Goal: Information Seeking & Learning: Learn about a topic

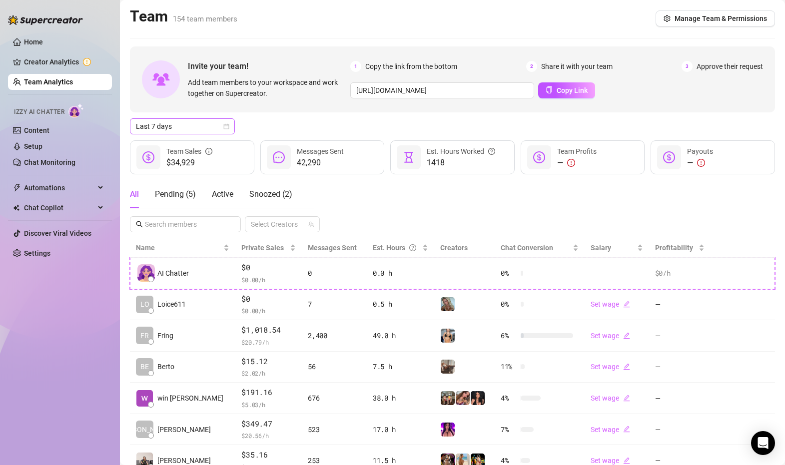
click at [202, 125] on span "Last 7 days" at bounding box center [182, 126] width 93 height 15
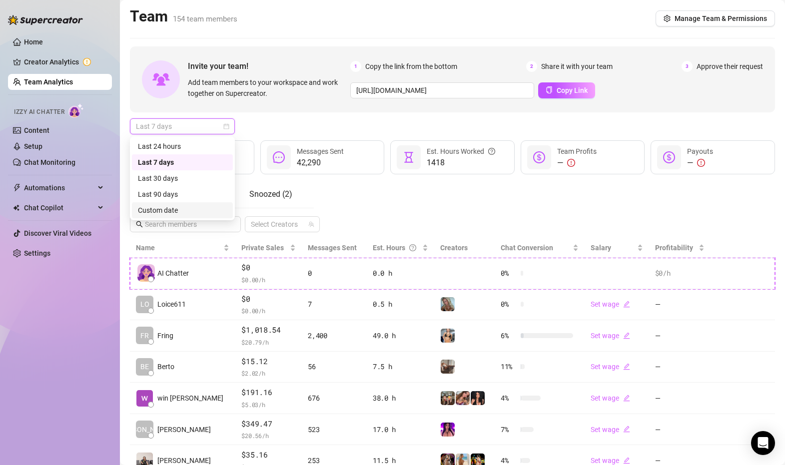
click at [188, 208] on div "Custom date" at bounding box center [182, 210] width 89 height 11
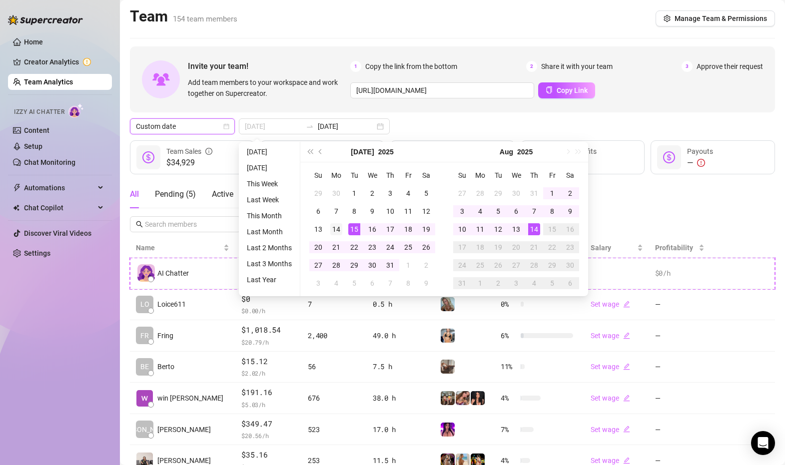
type input "[DATE]"
click at [339, 226] on div "14" at bounding box center [336, 229] width 12 height 12
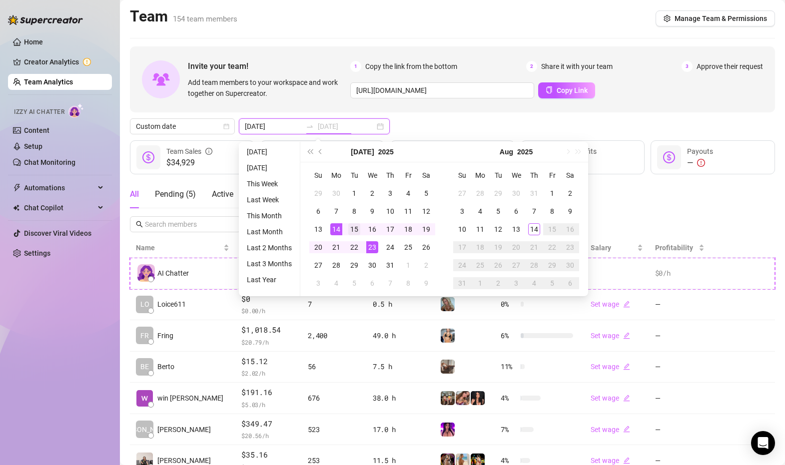
type input "[DATE]"
click at [350, 228] on div "15" at bounding box center [354, 229] width 12 height 12
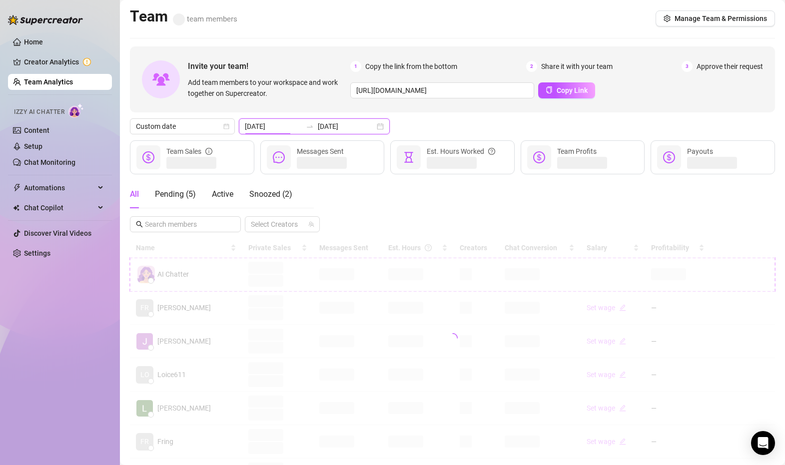
click at [281, 126] on input "[DATE]" at bounding box center [273, 126] width 57 height 11
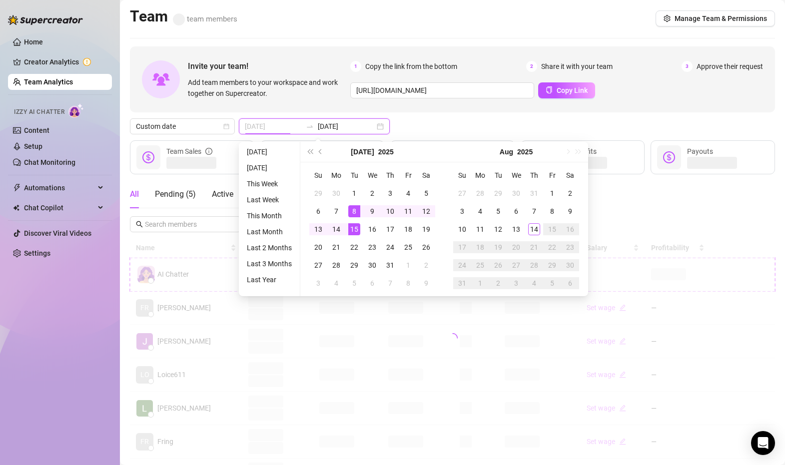
type input "[DATE]"
click at [354, 228] on div "15" at bounding box center [354, 229] width 12 height 12
type input "[DATE]"
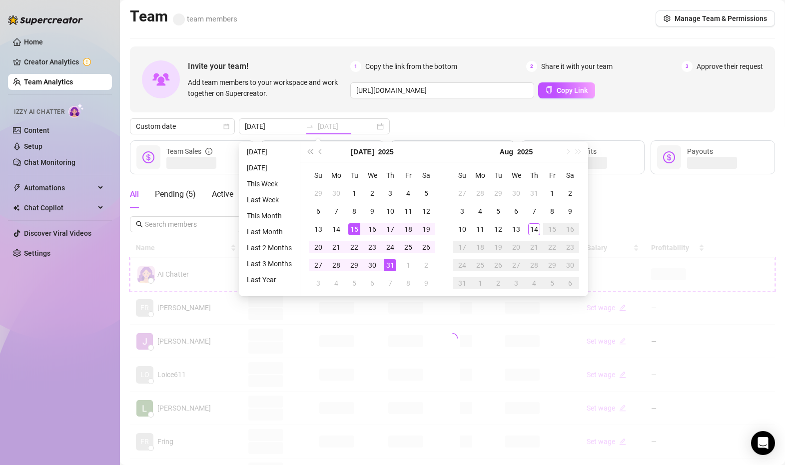
click at [390, 265] on div "31" at bounding box center [390, 265] width 12 height 12
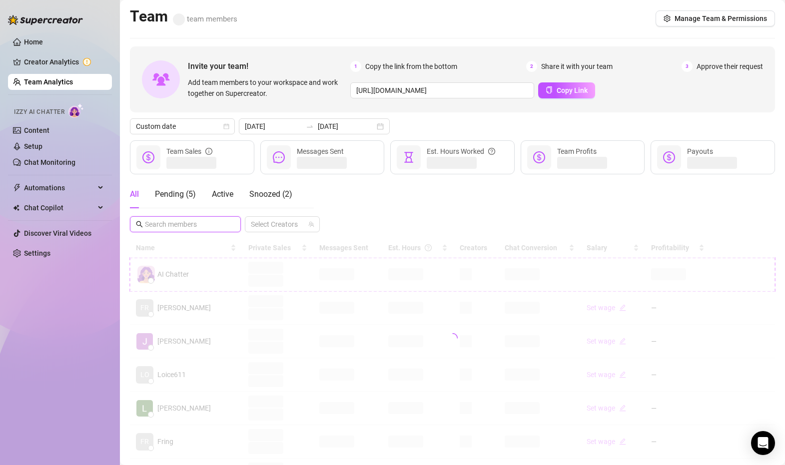
click at [186, 225] on input "text" at bounding box center [186, 224] width 82 height 11
type input "yerit"
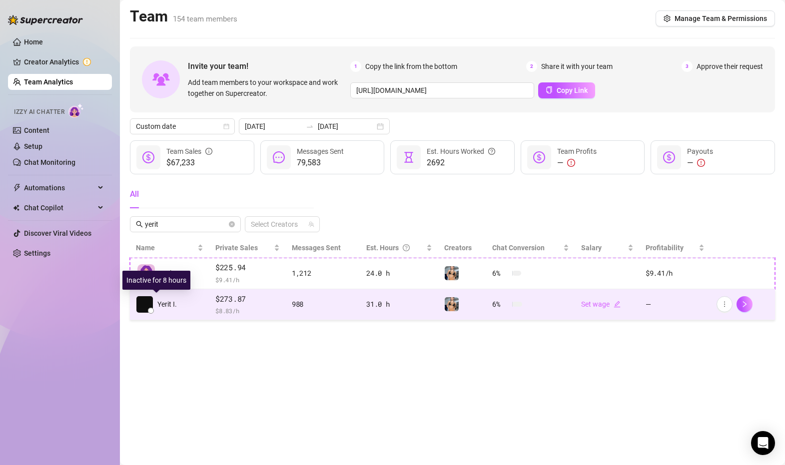
click at [148, 305] on img at bounding box center [144, 304] width 16 height 16
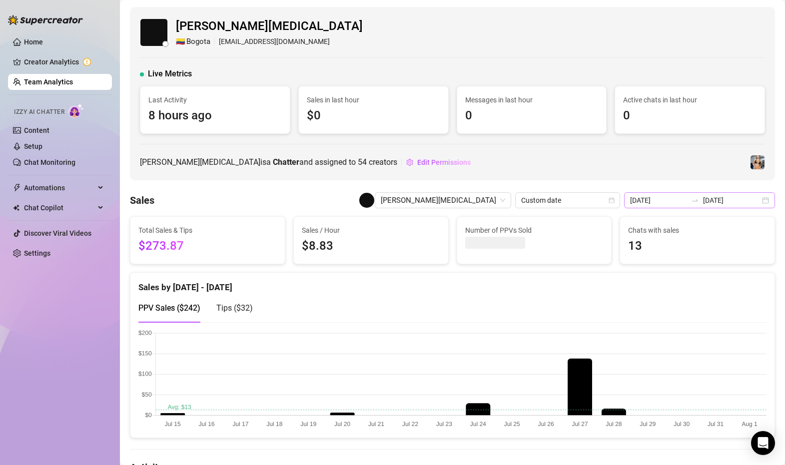
click at [764, 203] on div "[DATE] [DATE]" at bounding box center [699, 200] width 151 height 16
click at [765, 204] on div "[DATE] [DATE]" at bounding box center [699, 200] width 151 height 16
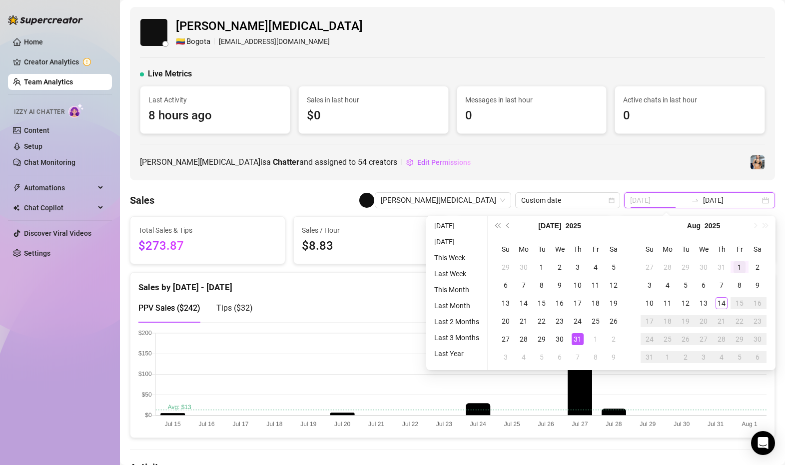
type input "[DATE]"
click at [743, 270] on div "1" at bounding box center [740, 267] width 12 height 12
type input "[DATE]"
click at [723, 302] on div "14" at bounding box center [722, 303] width 12 height 12
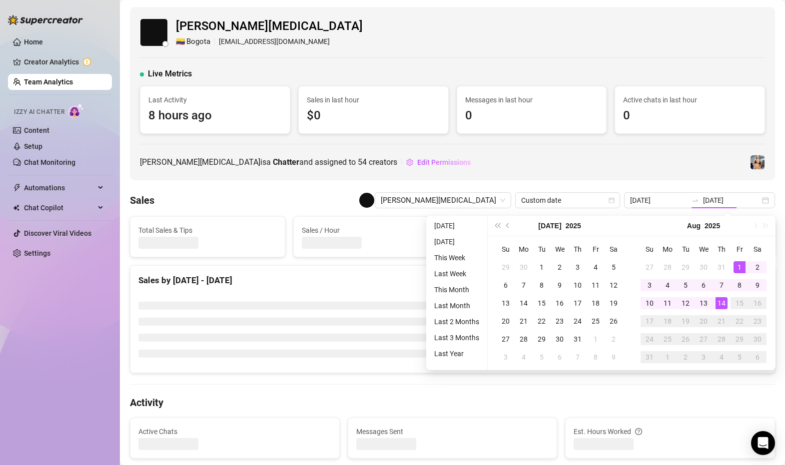
type input "[DATE]"
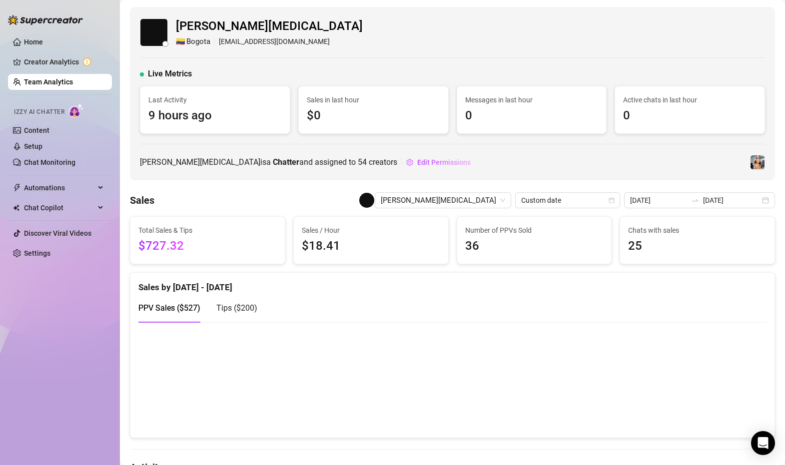
click at [59, 78] on link "Team Analytics" at bounding box center [48, 82] width 49 height 8
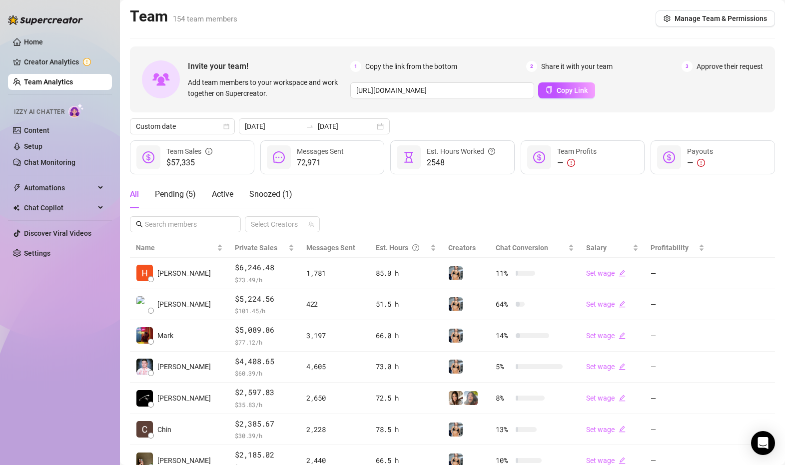
click at [513, 230] on div "All Pending ( 5 ) Active Snoozed ( 1 ) Select Creators" at bounding box center [452, 206] width 645 height 52
click at [220, 194] on span "Active" at bounding box center [222, 193] width 21 height 9
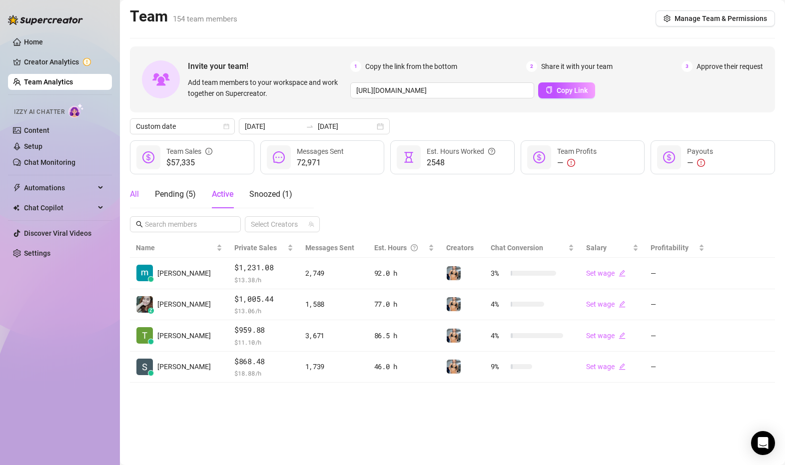
click at [135, 191] on div "All" at bounding box center [134, 194] width 9 height 12
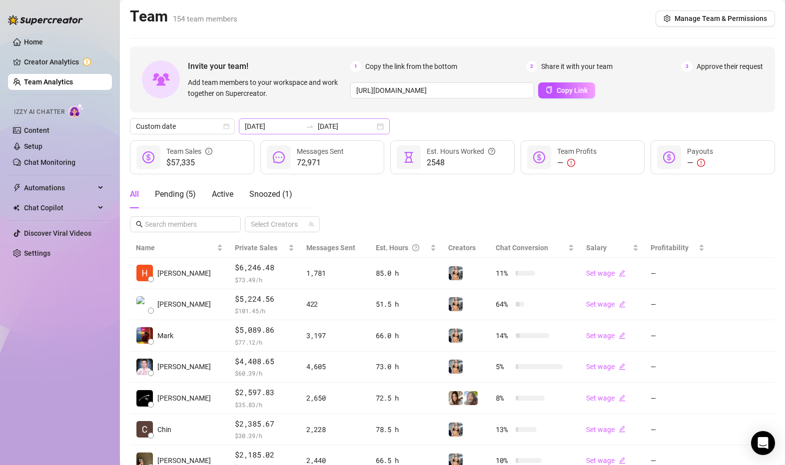
click at [359, 127] on div "[DATE] [DATE]" at bounding box center [314, 126] width 151 height 16
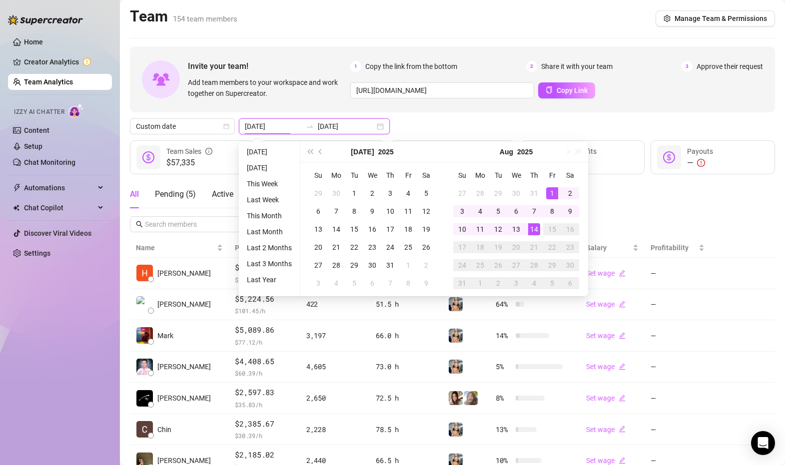
type input "[DATE]"
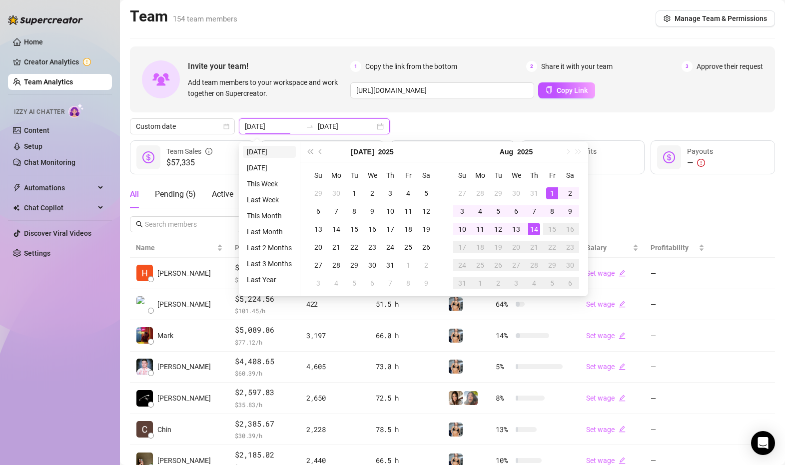
type input "[DATE]"
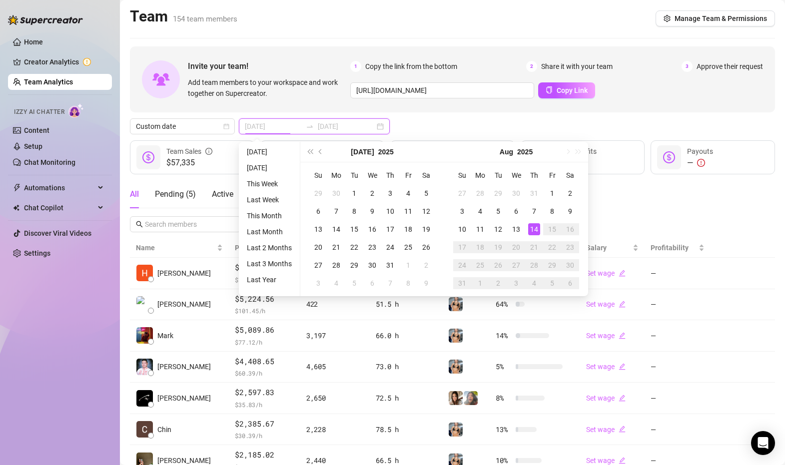
type input "[DATE]"
click at [553, 191] on div "1" at bounding box center [552, 193] width 12 height 12
type input "[DATE]"
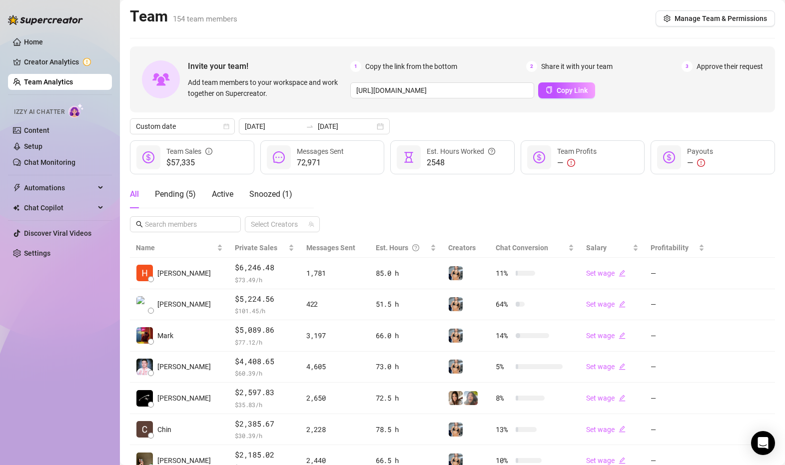
click at [613, 184] on div "All Pending ( 5 ) Active Snoozed ( 1 ) Select Creators" at bounding box center [452, 206] width 645 height 52
click at [59, 158] on link "Chat Monitoring" at bounding box center [49, 162] width 51 height 8
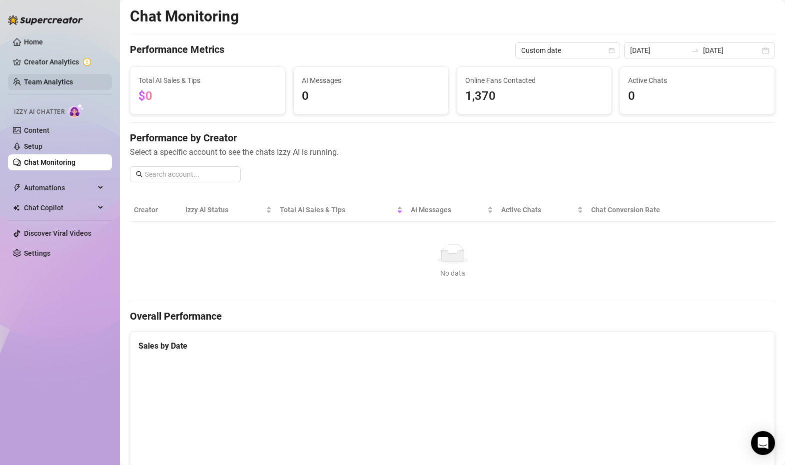
click at [51, 85] on link "Team Analytics" at bounding box center [48, 82] width 49 height 8
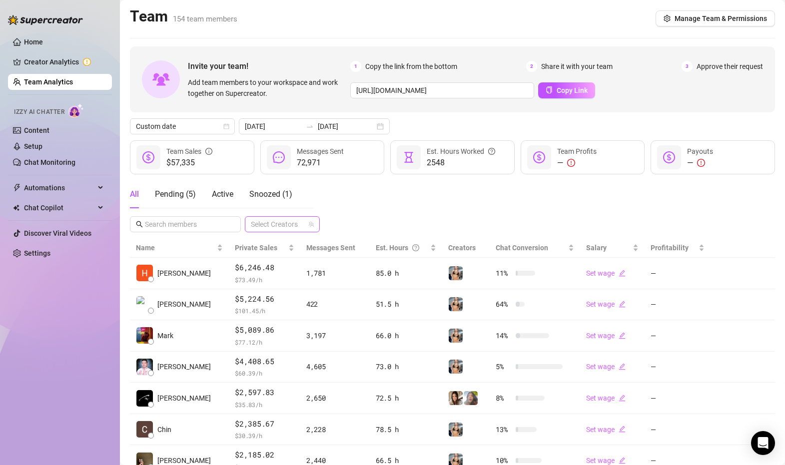
click at [273, 225] on div at bounding box center [277, 224] width 60 height 14
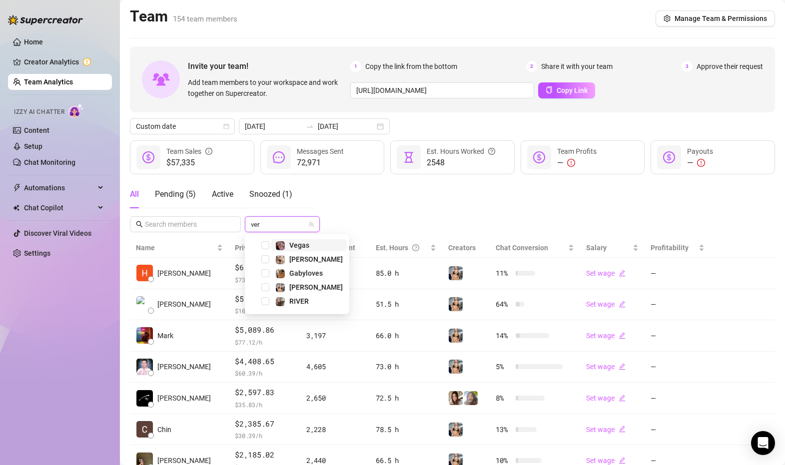
type input "vero"
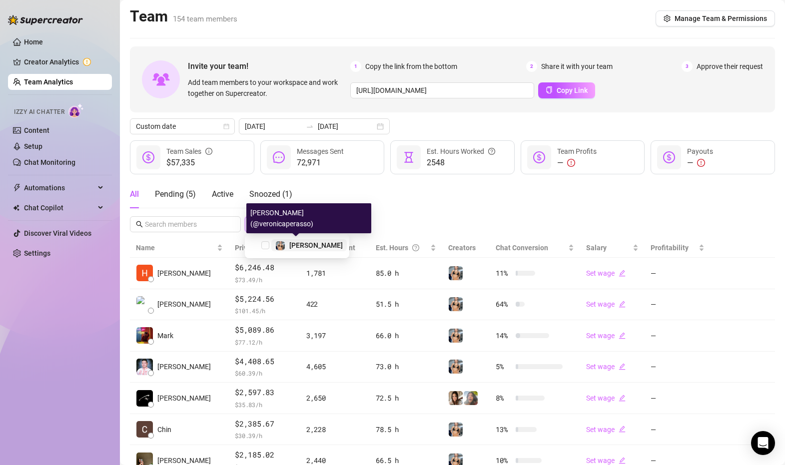
click at [277, 243] on img at bounding box center [280, 245] width 9 height 9
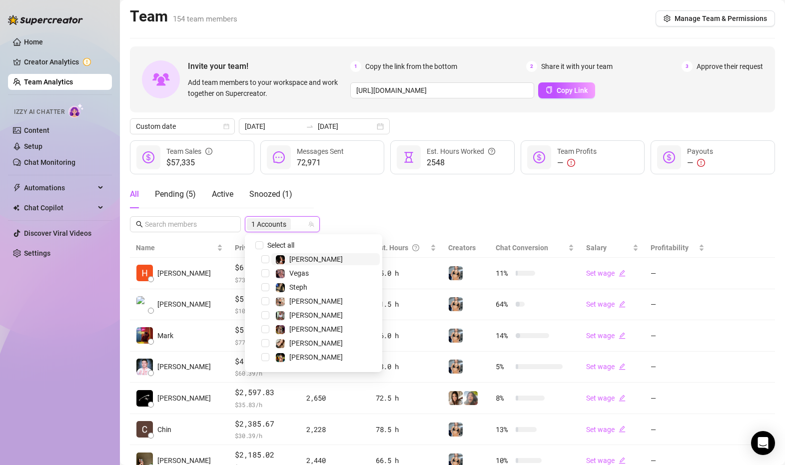
click at [389, 221] on div "All Pending ( 5 ) Active Snoozed ( 1 ) 1 Accounts" at bounding box center [452, 206] width 645 height 52
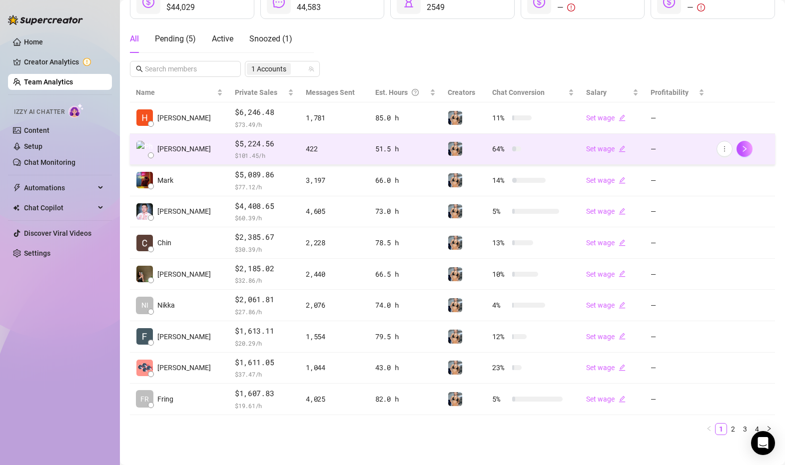
scroll to position [163, 0]
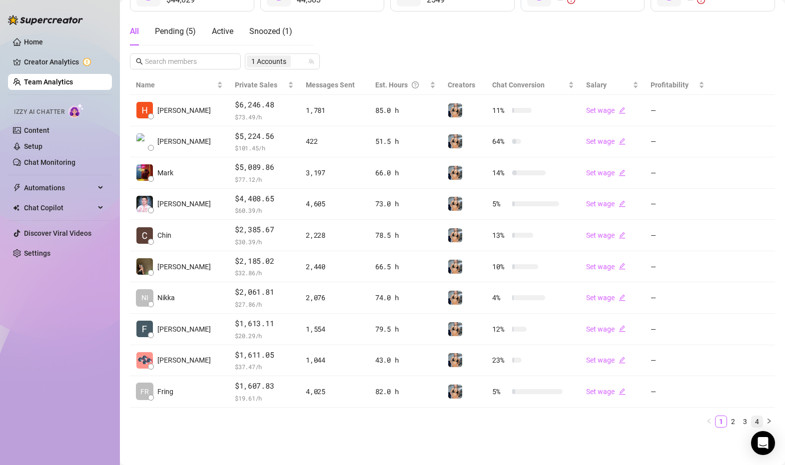
click at [752, 419] on link "4" at bounding box center [757, 421] width 11 height 11
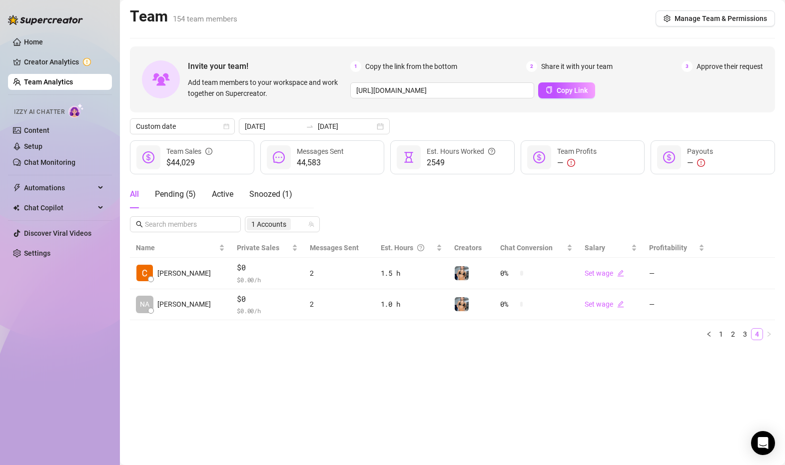
scroll to position [0, 0]
click at [743, 337] on link "3" at bounding box center [745, 334] width 11 height 11
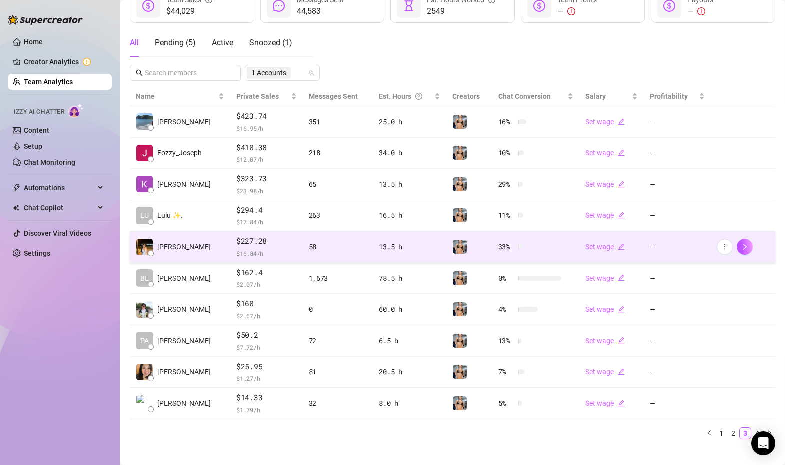
scroll to position [163, 0]
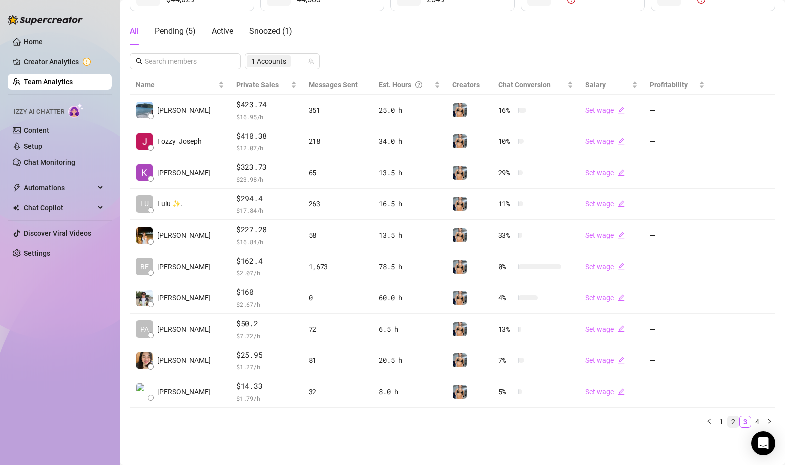
click at [734, 418] on link "2" at bounding box center [733, 421] width 11 height 11
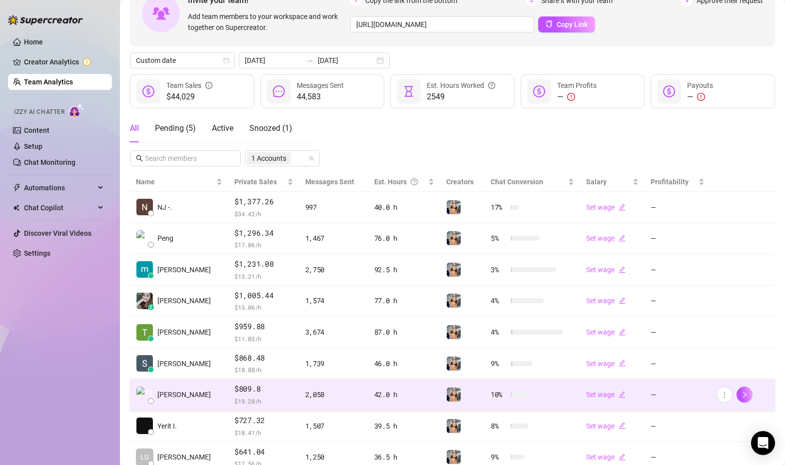
scroll to position [0, 0]
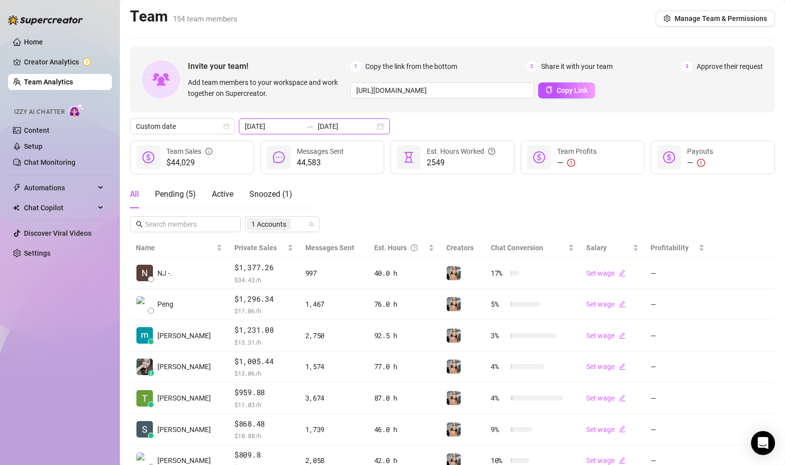
click at [320, 126] on input "[DATE]" at bounding box center [346, 126] width 57 height 11
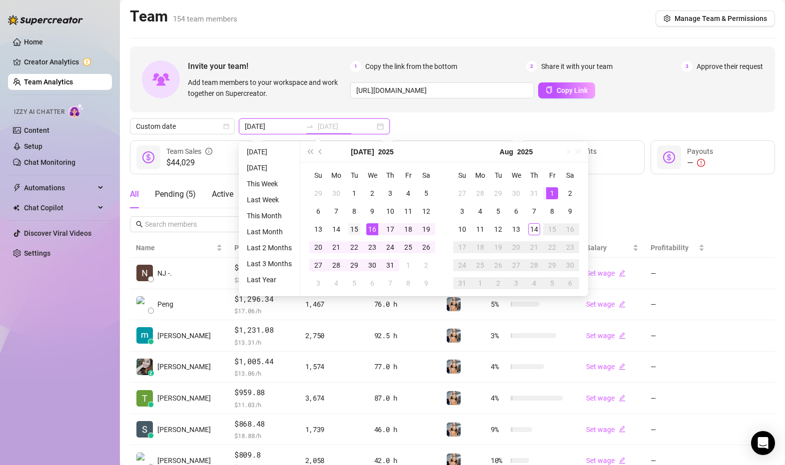
type input "[DATE]"
click at [356, 228] on div "15" at bounding box center [354, 229] width 12 height 12
click at [387, 261] on div "31" at bounding box center [390, 265] width 12 height 12
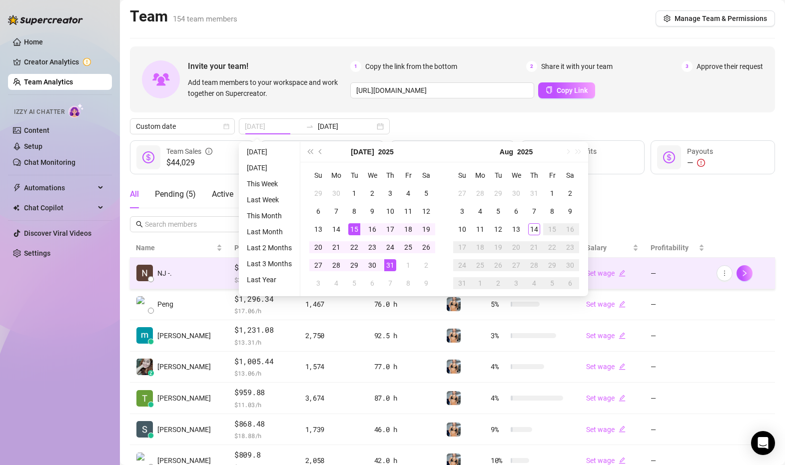
type input "[DATE]"
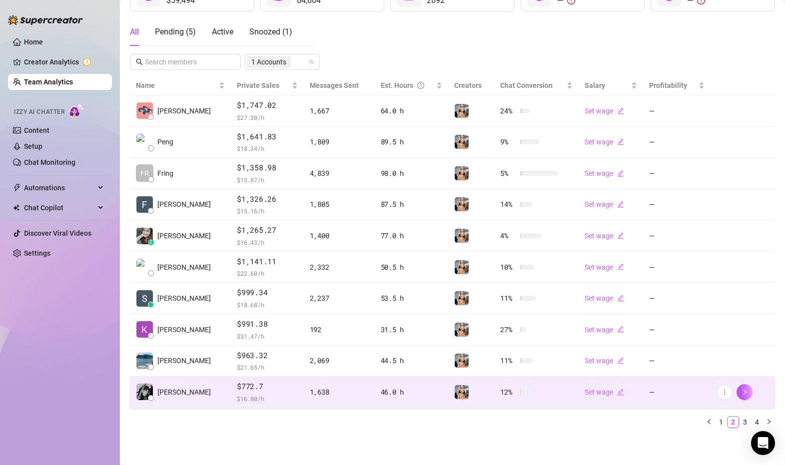
scroll to position [163, 0]
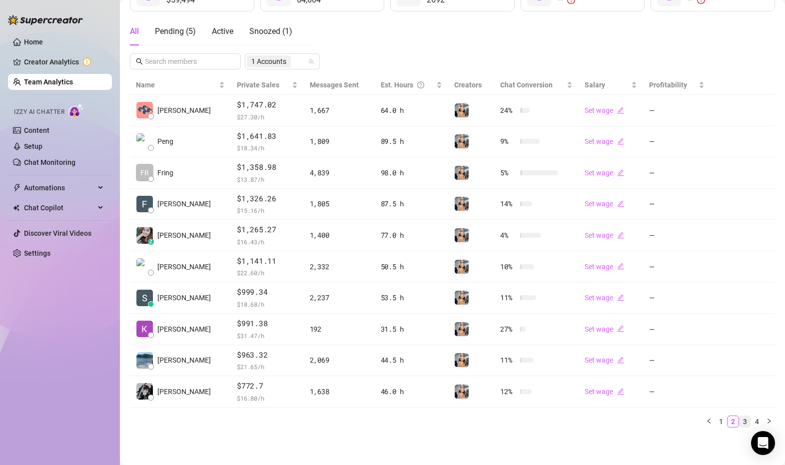
click at [746, 418] on link "3" at bounding box center [745, 421] width 11 height 11
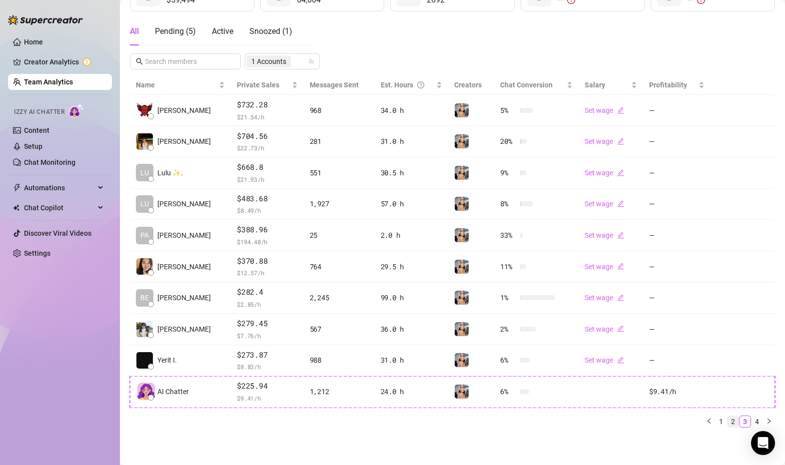
click at [735, 419] on link "2" at bounding box center [733, 421] width 11 height 11
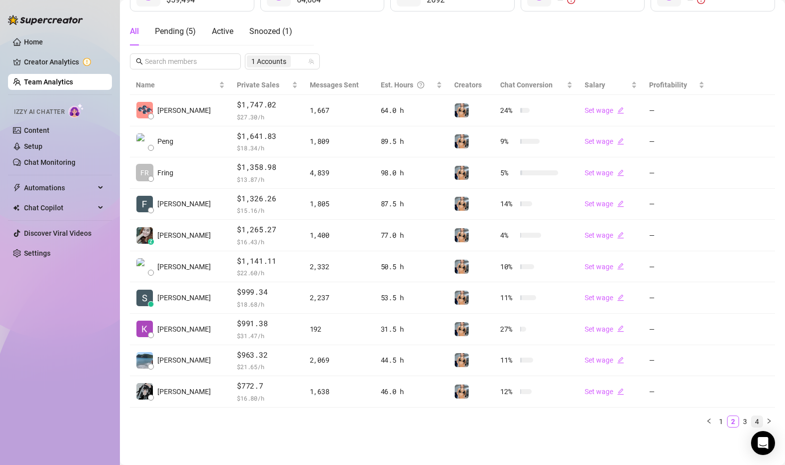
click at [753, 423] on link "4" at bounding box center [757, 421] width 11 height 11
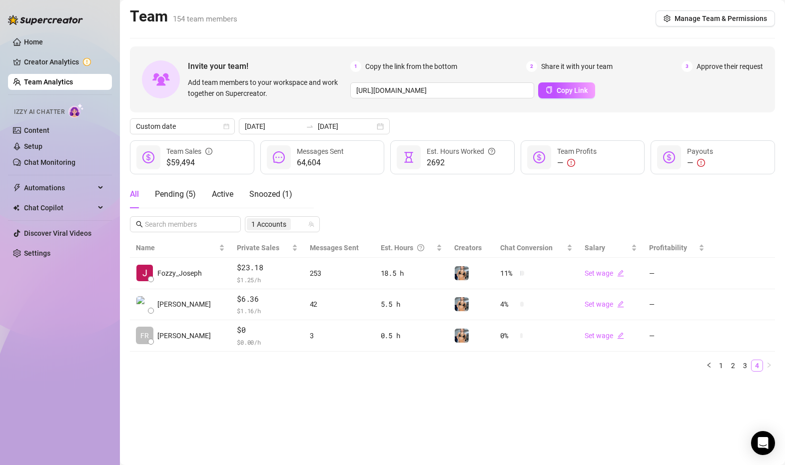
scroll to position [0, 0]
click at [731, 363] on link "2" at bounding box center [733, 365] width 11 height 11
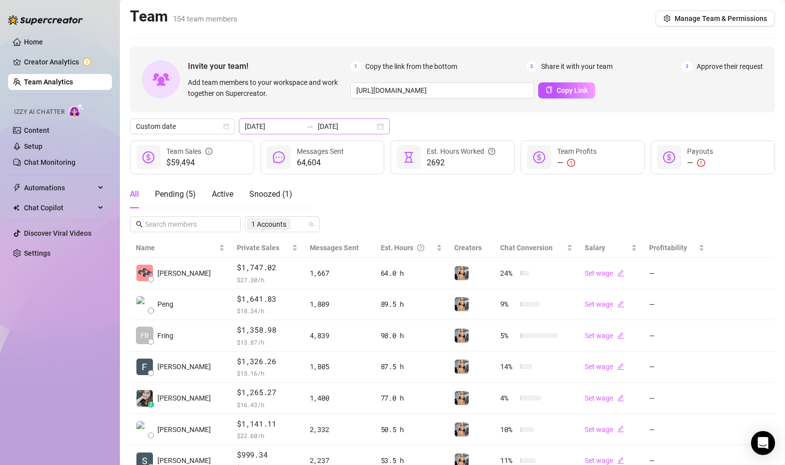
click at [306, 122] on icon "swap-right" at bounding box center [310, 126] width 8 height 8
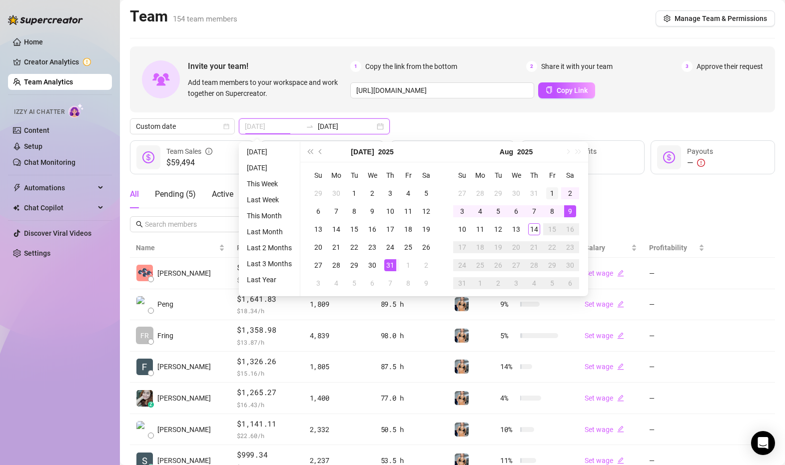
type input "[DATE]"
click at [548, 191] on div "1" at bounding box center [552, 193] width 12 height 12
type input "[DATE]"
click at [538, 228] on div "14" at bounding box center [534, 229] width 12 height 12
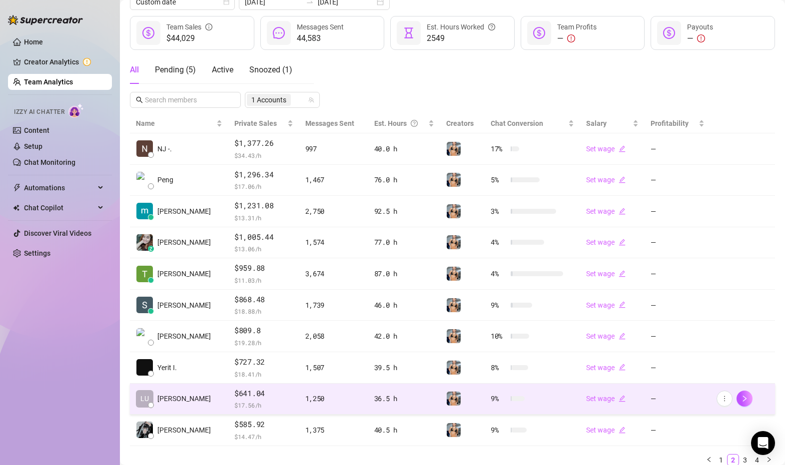
scroll to position [163, 0]
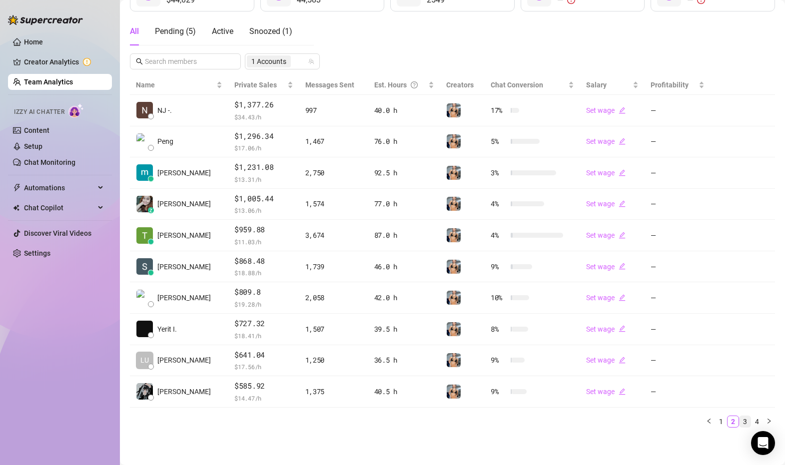
click at [749, 420] on link "3" at bounding box center [745, 421] width 11 height 11
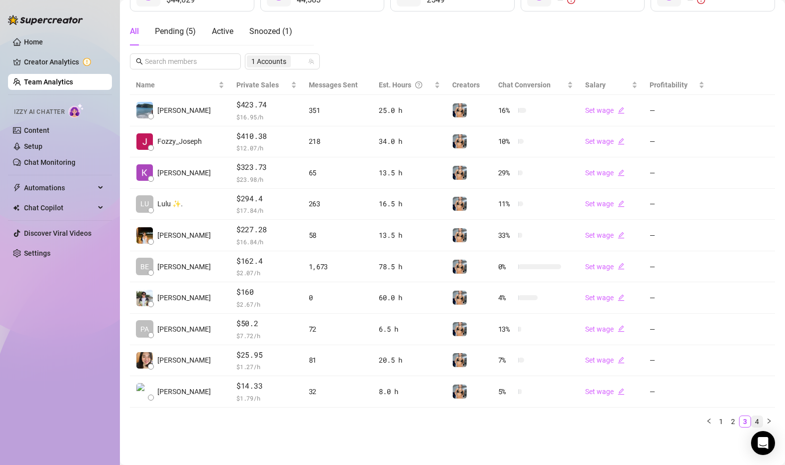
click at [755, 422] on link "4" at bounding box center [757, 421] width 11 height 11
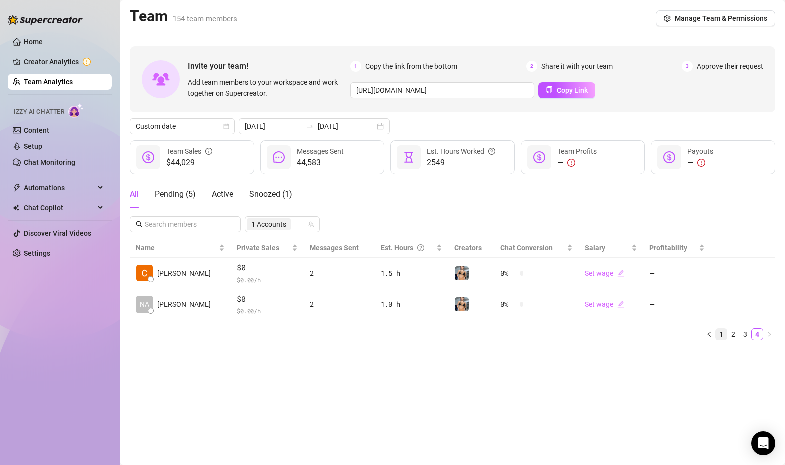
click at [722, 332] on link "1" at bounding box center [721, 334] width 11 height 11
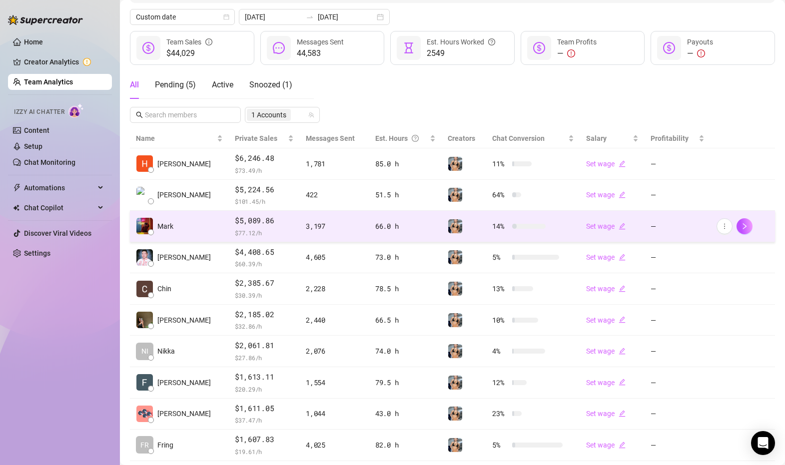
scroll to position [163, 0]
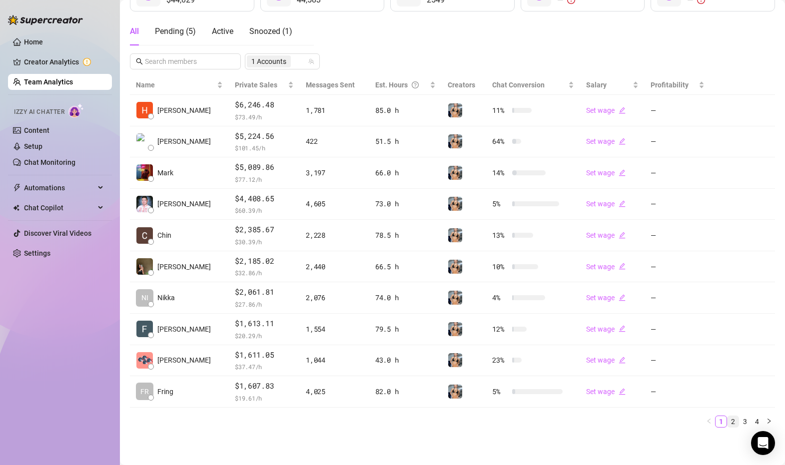
click at [736, 419] on link "2" at bounding box center [733, 421] width 11 height 11
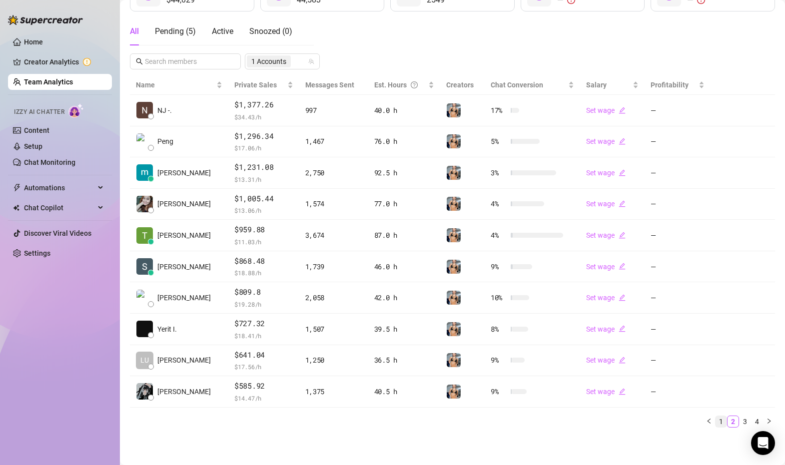
click at [719, 420] on link "1" at bounding box center [721, 421] width 11 height 11
